Goal: Task Accomplishment & Management: Use online tool/utility

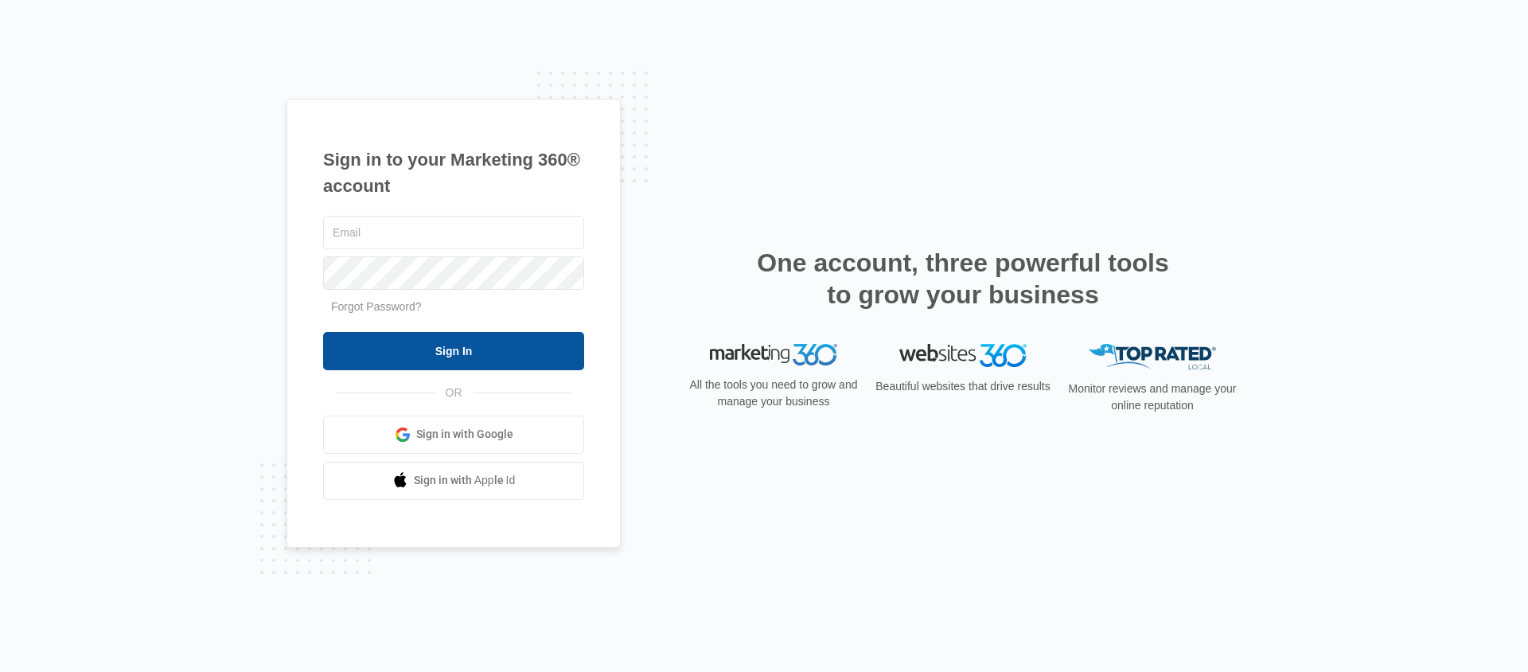
type input "[EMAIL_ADDRESS][DOMAIN_NAME]"
click at [438, 335] on input "Sign In" at bounding box center [453, 351] width 261 height 38
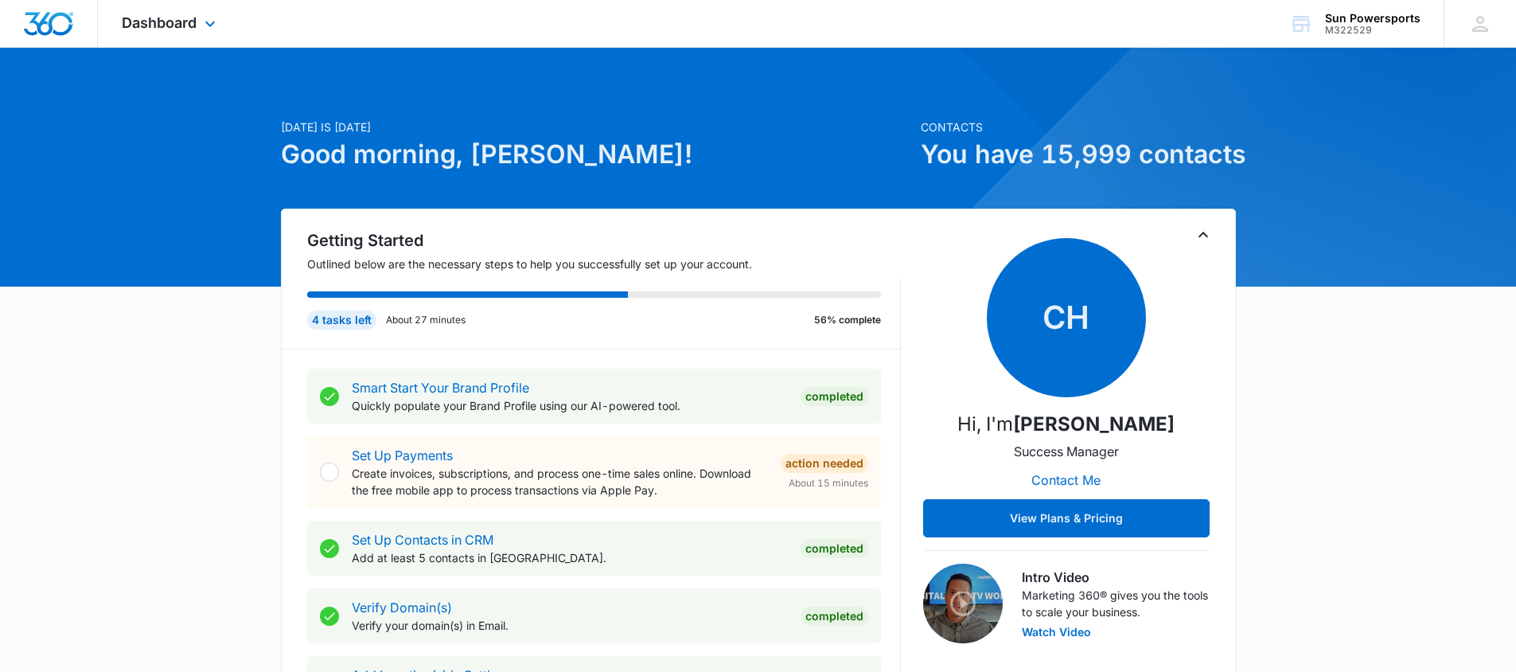
click at [198, 30] on div "Dashboard Apps Reputation Forms CRM Email Social Payments POS Content Ads Intel…" at bounding box center [171, 23] width 146 height 47
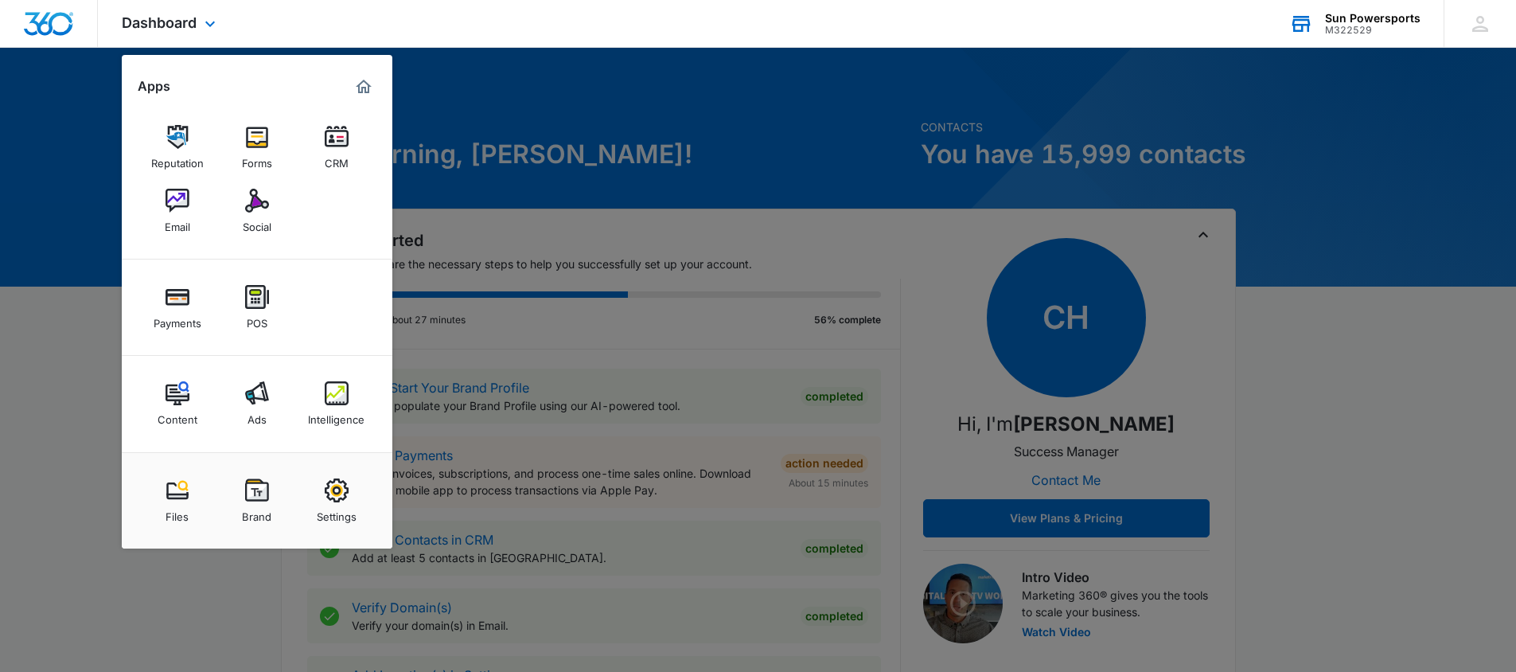
click at [1371, 31] on div "M322529" at bounding box center [1373, 30] width 96 height 11
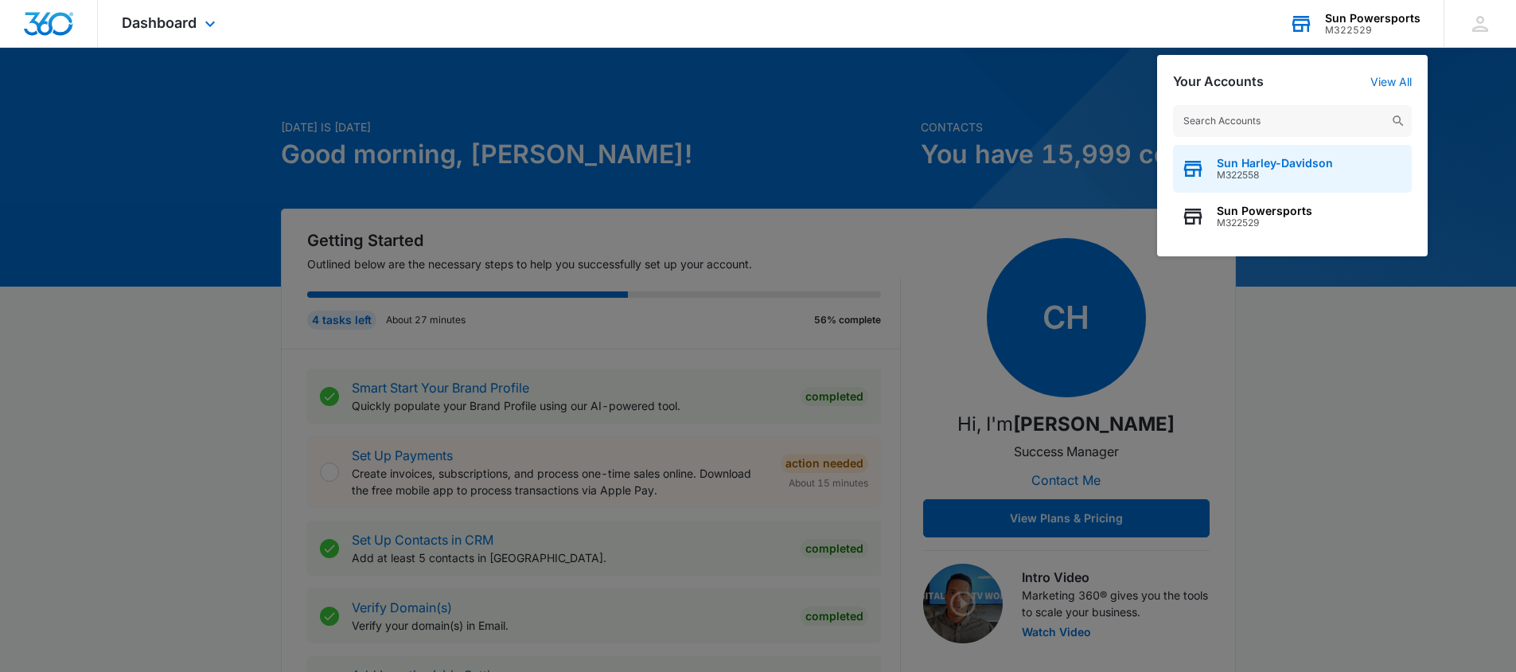
click at [1265, 174] on span "M322558" at bounding box center [1275, 175] width 116 height 11
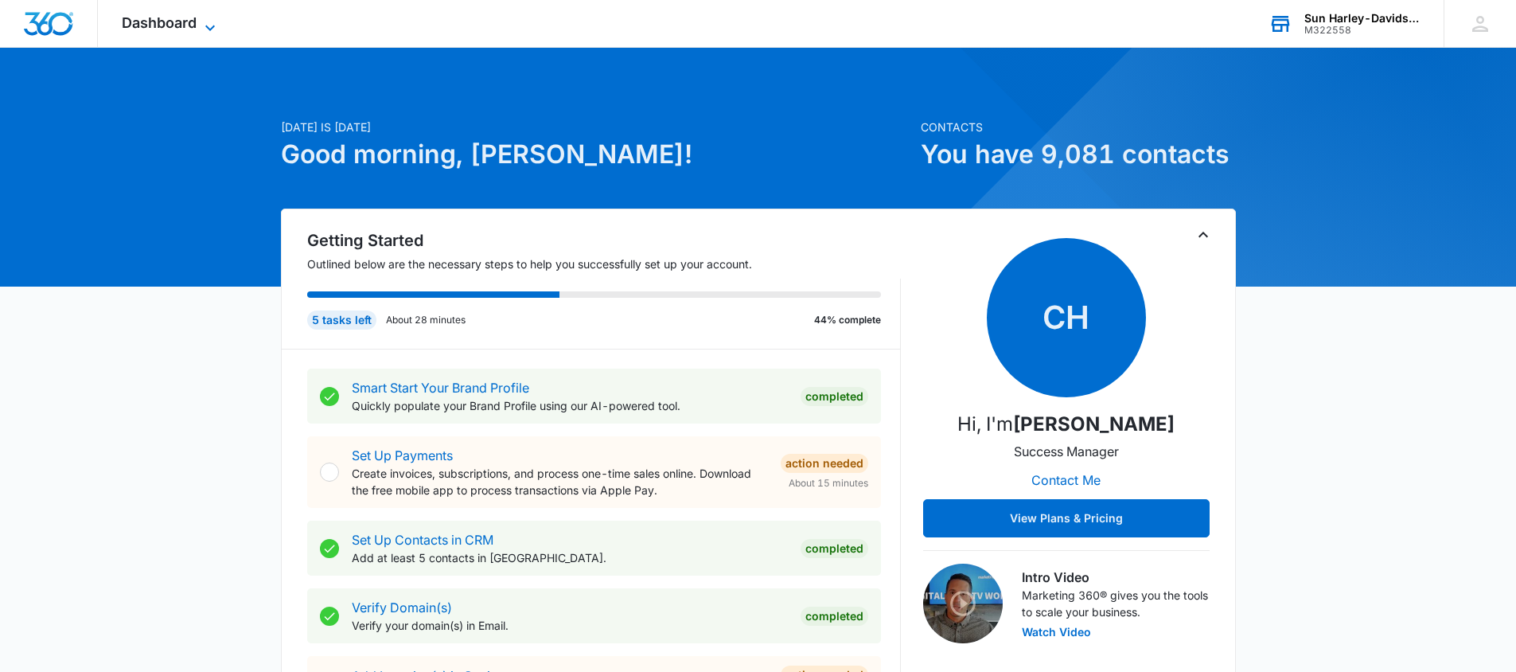
click at [172, 26] on span "Dashboard" at bounding box center [159, 22] width 75 height 17
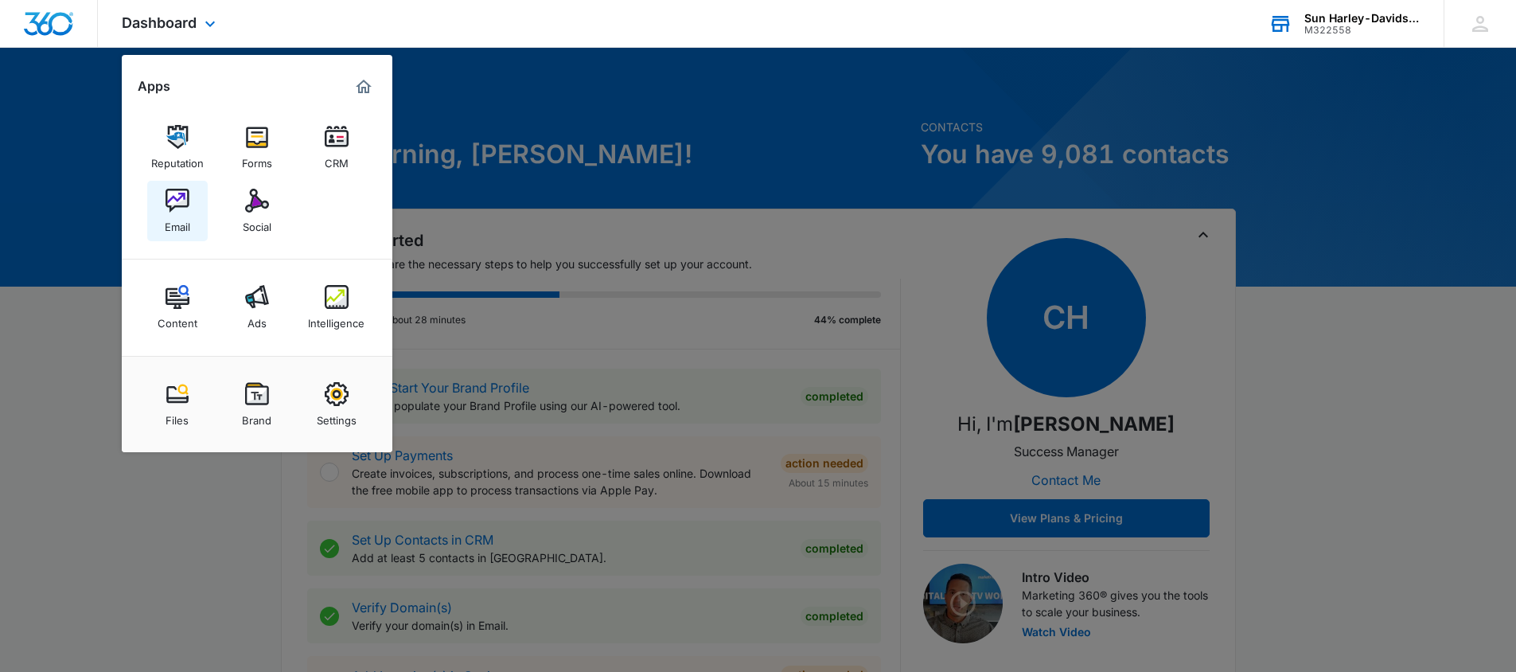
click at [179, 206] on img at bounding box center [178, 201] width 24 height 24
